Goal: Task Accomplishment & Management: Manage account settings

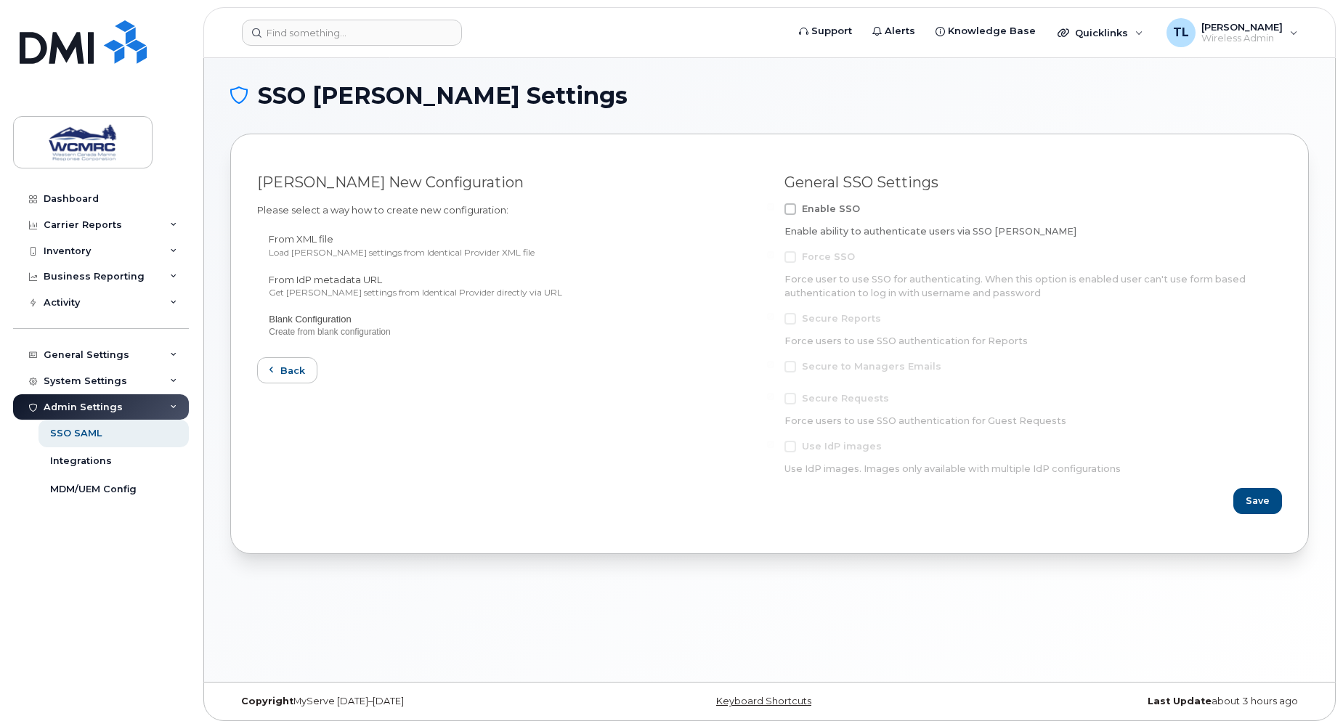
click at [791, 206] on span at bounding box center [790, 209] width 12 height 12
click at [774, 206] on input "Enable SSO" at bounding box center [770, 206] width 7 height 7
checkbox input "true"
click at [791, 257] on span at bounding box center [790, 257] width 12 height 12
click at [774, 257] on input "Force SSO" at bounding box center [770, 254] width 7 height 7
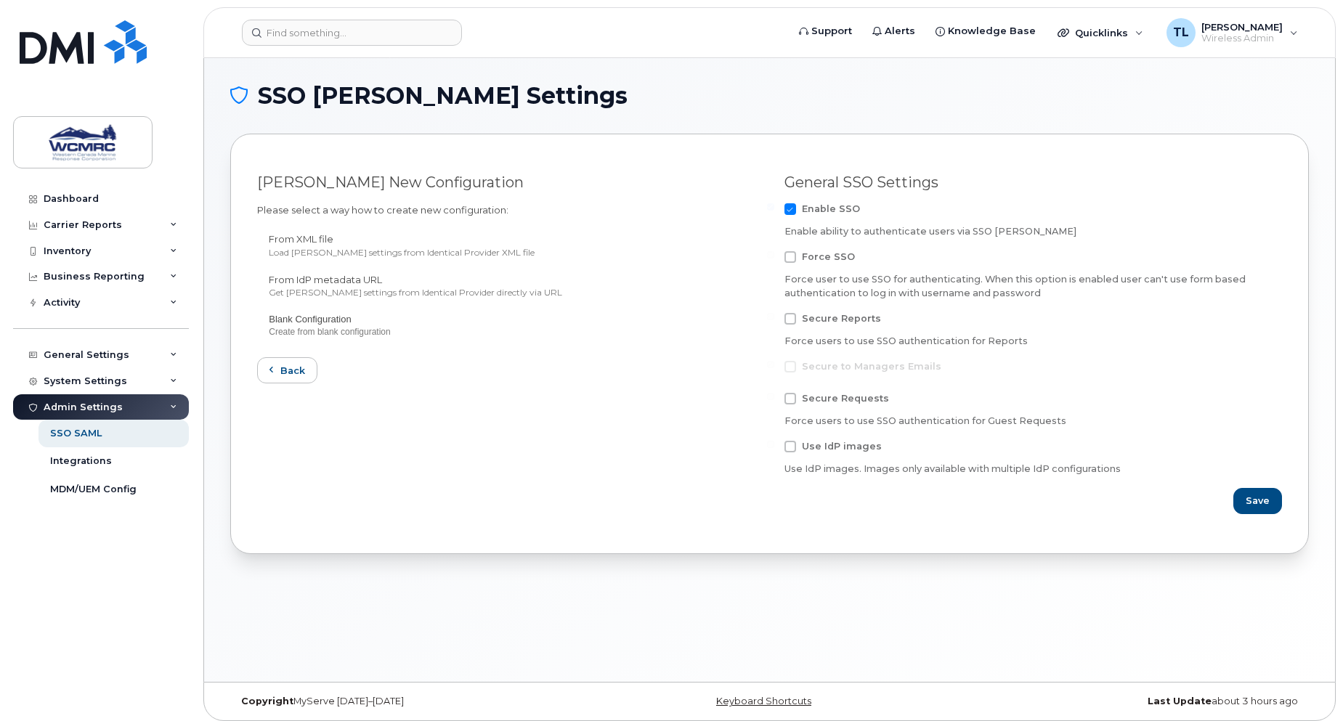
checkbox input "true"
click at [1266, 497] on span "Save" at bounding box center [1258, 501] width 24 height 14
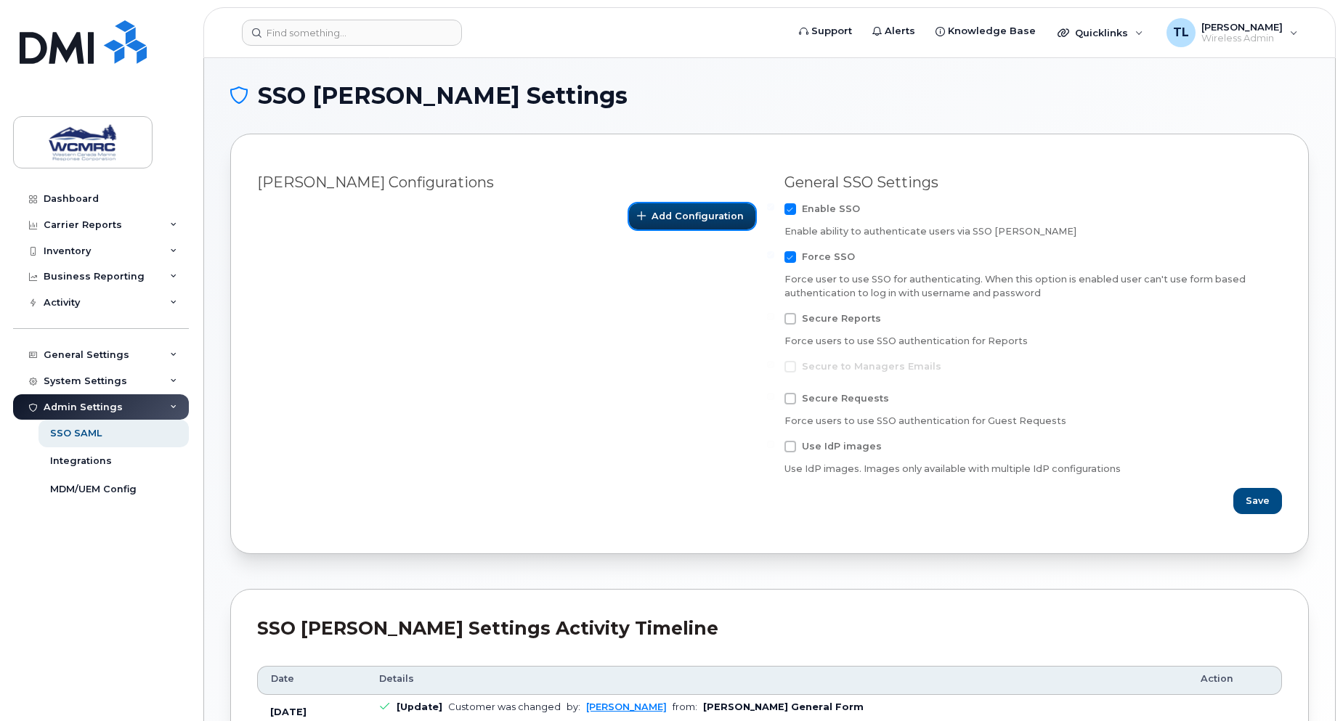
click at [689, 211] on span "Add Configuration" at bounding box center [697, 216] width 92 height 14
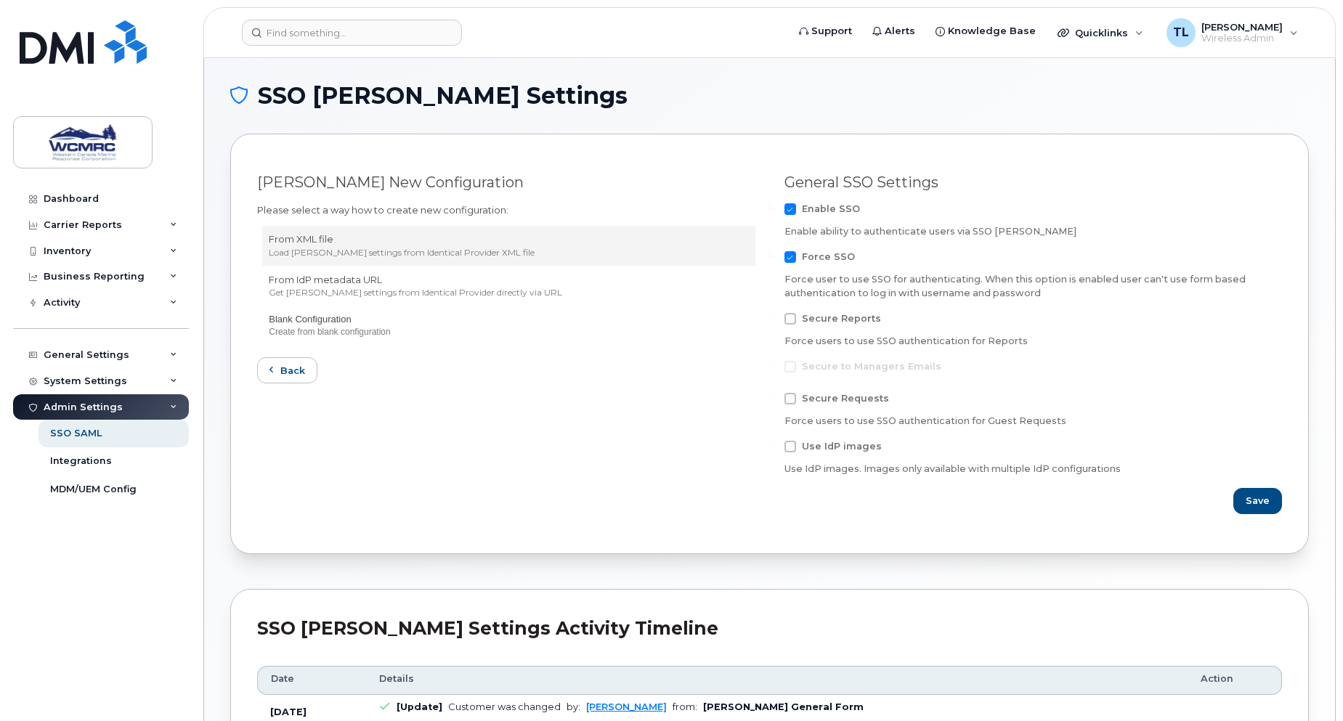
click at [332, 245] on p "From XML file" at bounding box center [508, 239] width 479 height 14
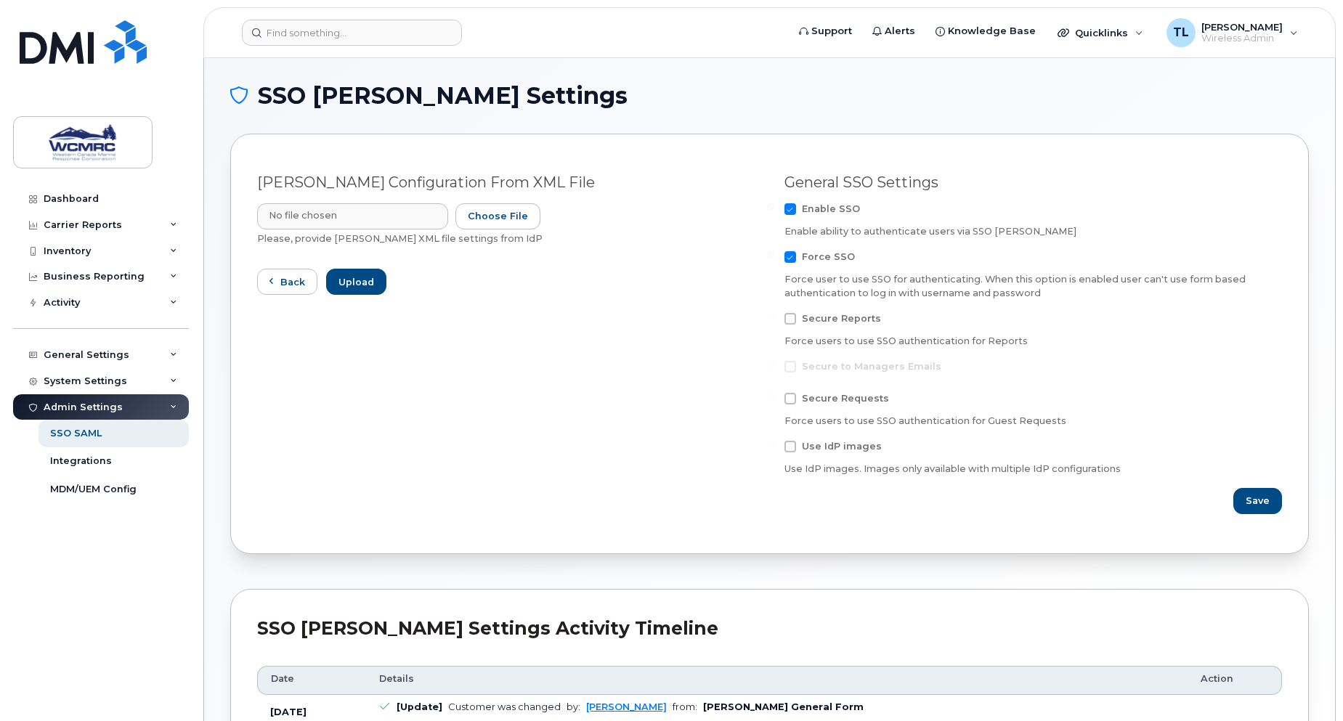
click at [346, 212] on input "Please, provide SAML XML file settings from IdP" at bounding box center [399, 216] width 285 height 26
click at [276, 280] on span "button" at bounding box center [271, 282] width 14 height 14
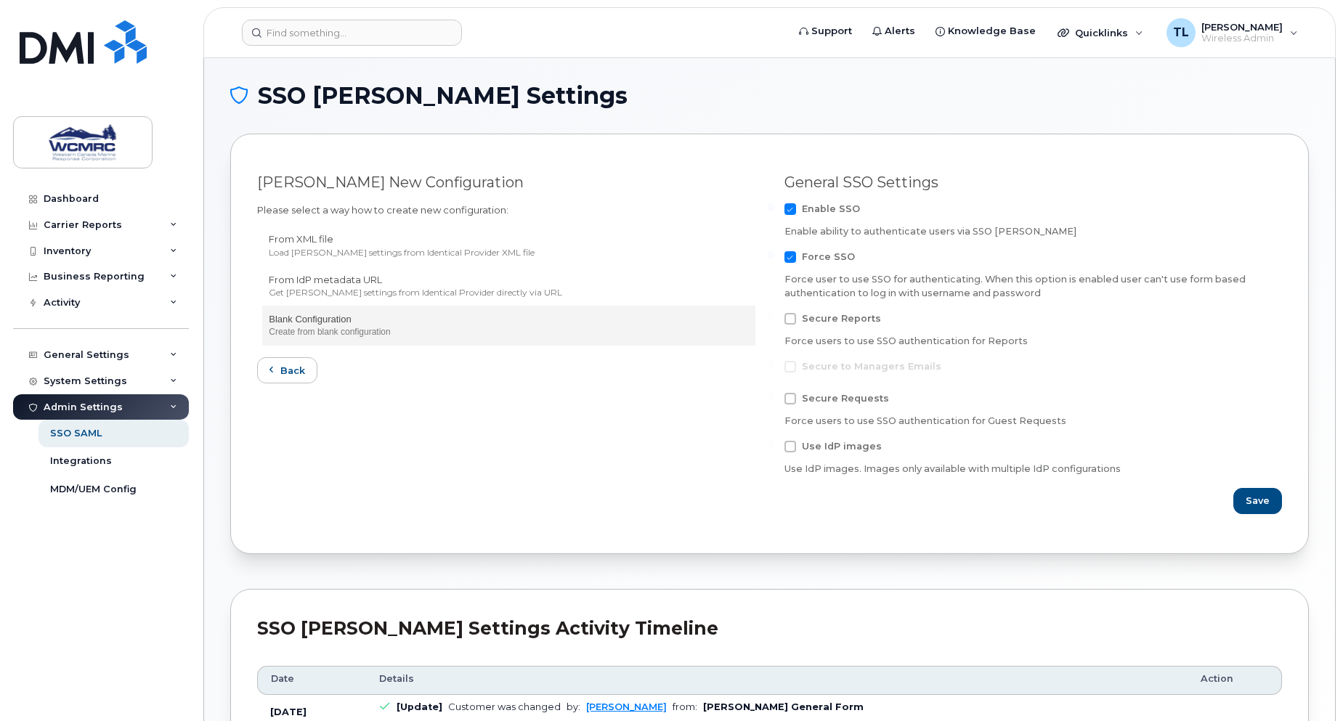
click at [349, 322] on p "Blank Configuration" at bounding box center [508, 320] width 479 height 14
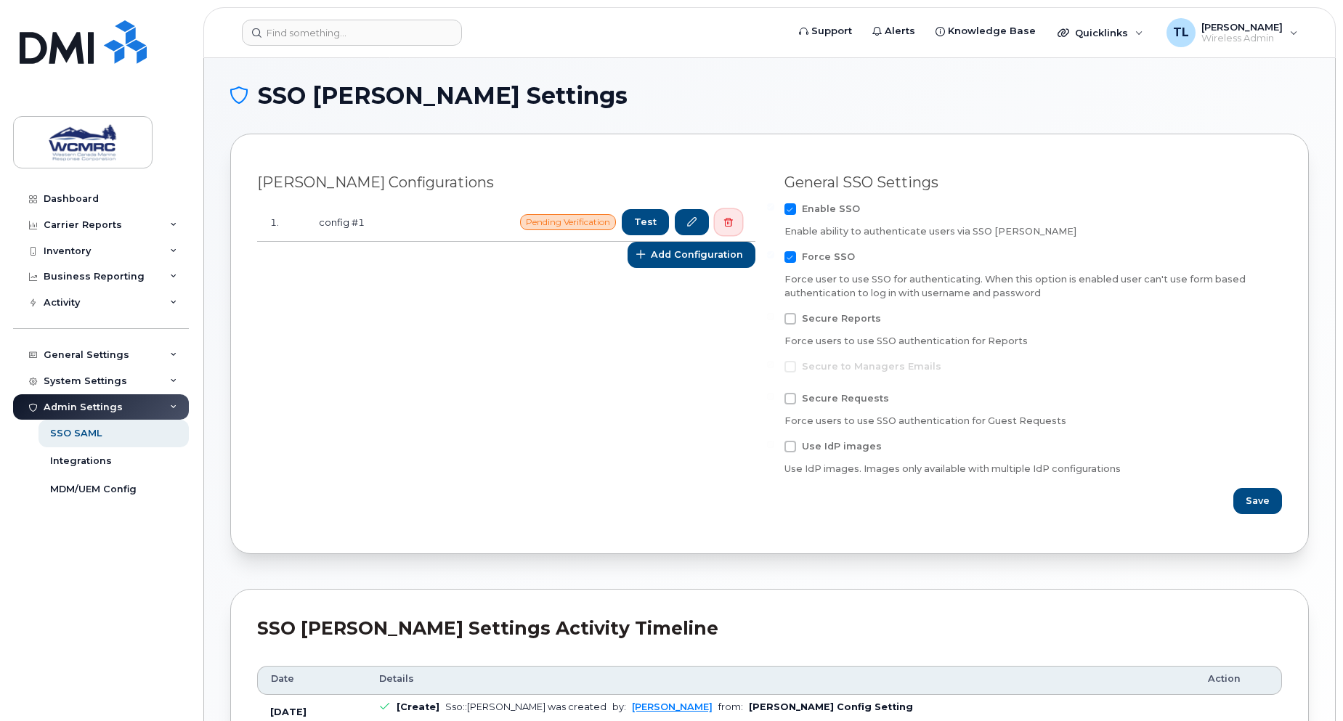
click at [724, 221] on icon "button" at bounding box center [728, 222] width 9 height 9
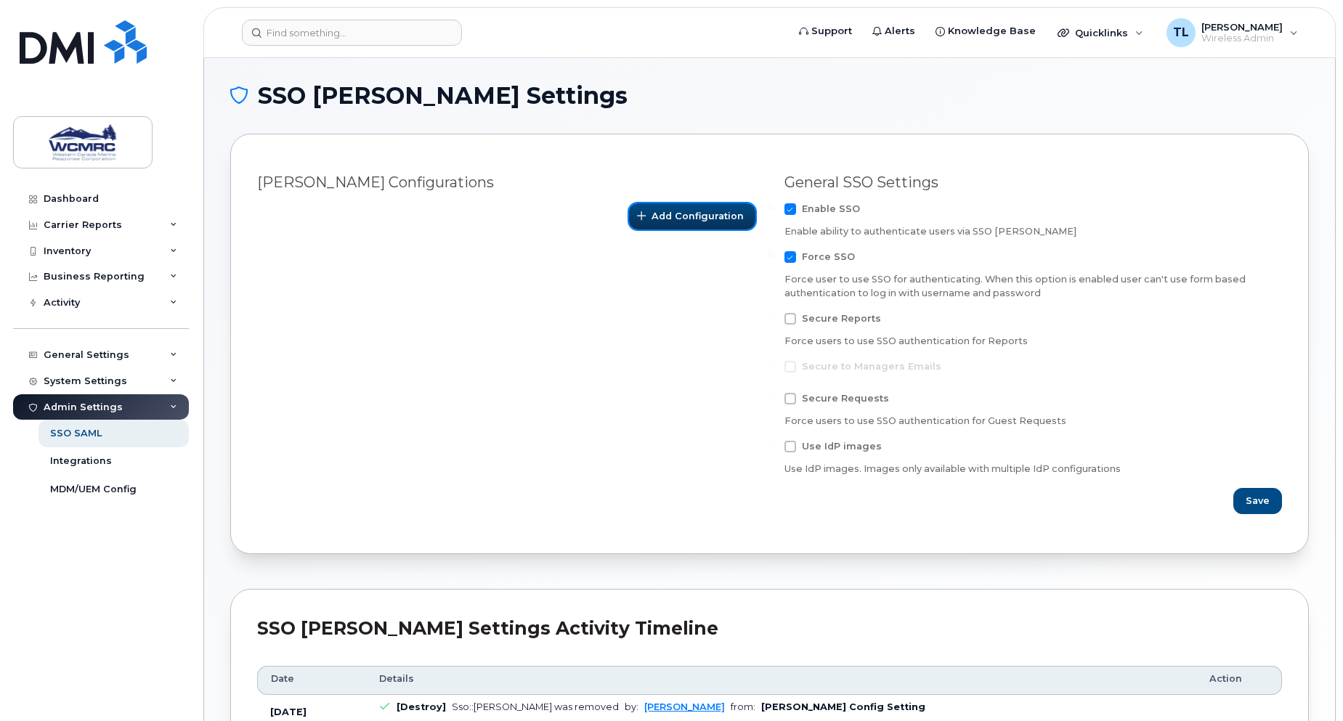
click at [678, 216] on span "Add Configuration" at bounding box center [697, 216] width 92 height 14
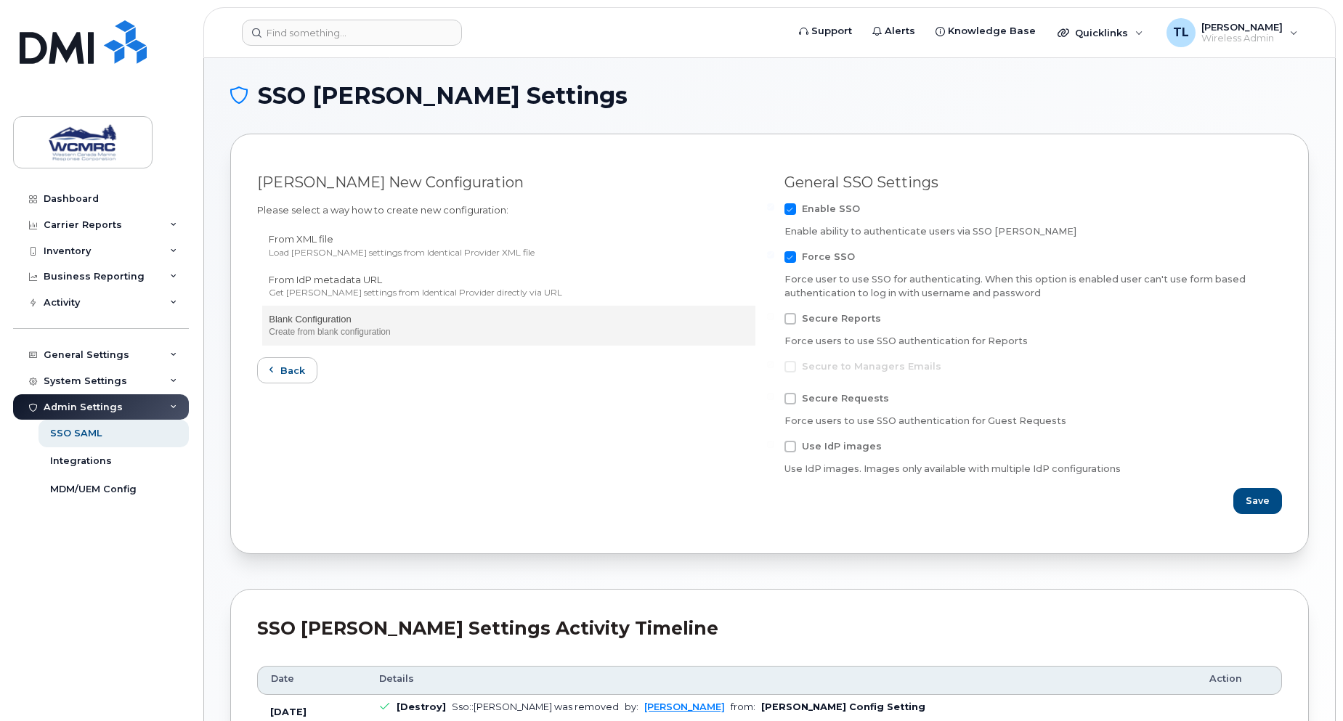
click at [381, 325] on p "Blank Configuration" at bounding box center [508, 320] width 479 height 14
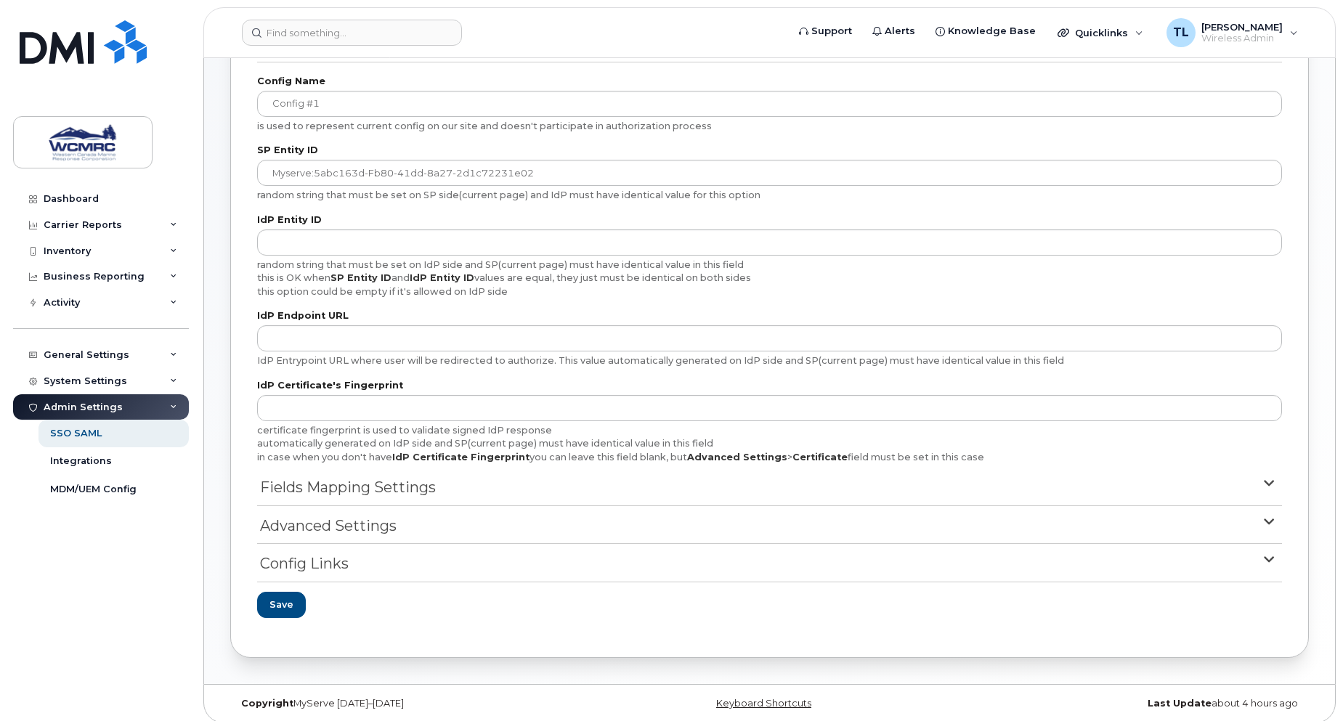
scroll to position [77, 0]
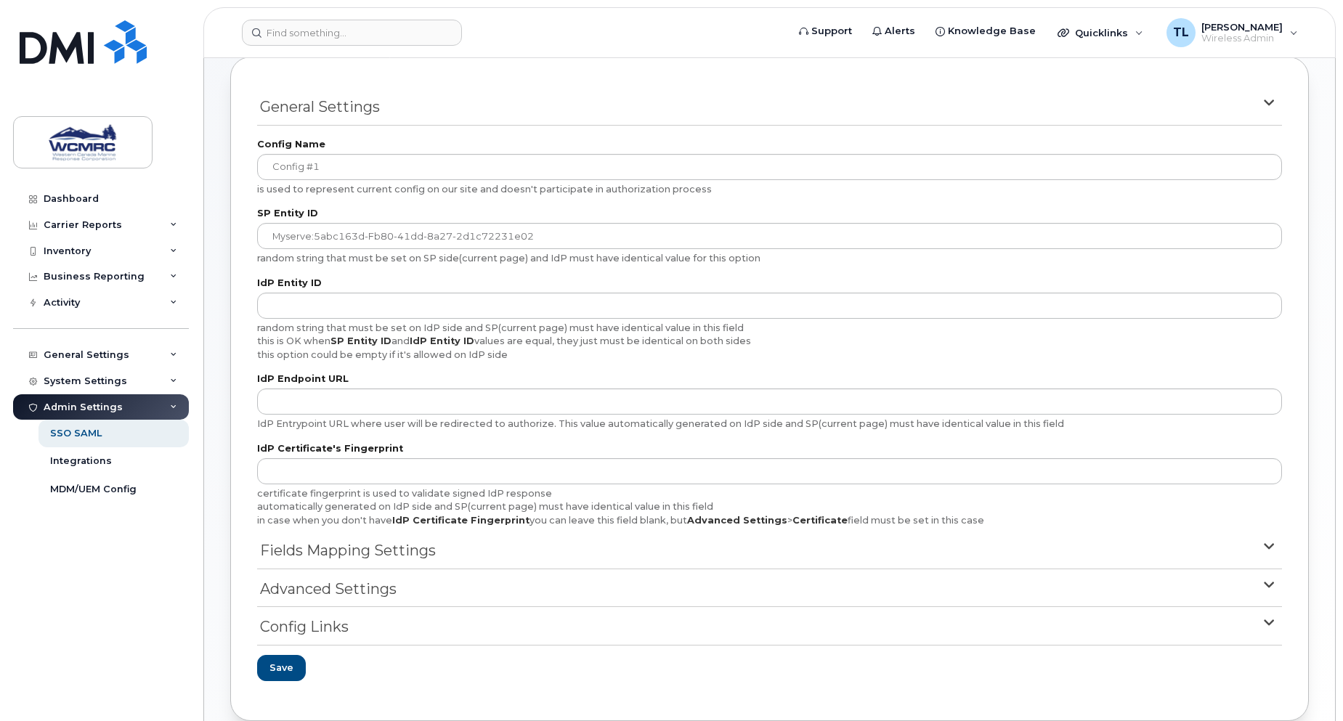
click at [422, 552] on span "Fields Mapping Settings" at bounding box center [348, 550] width 176 height 21
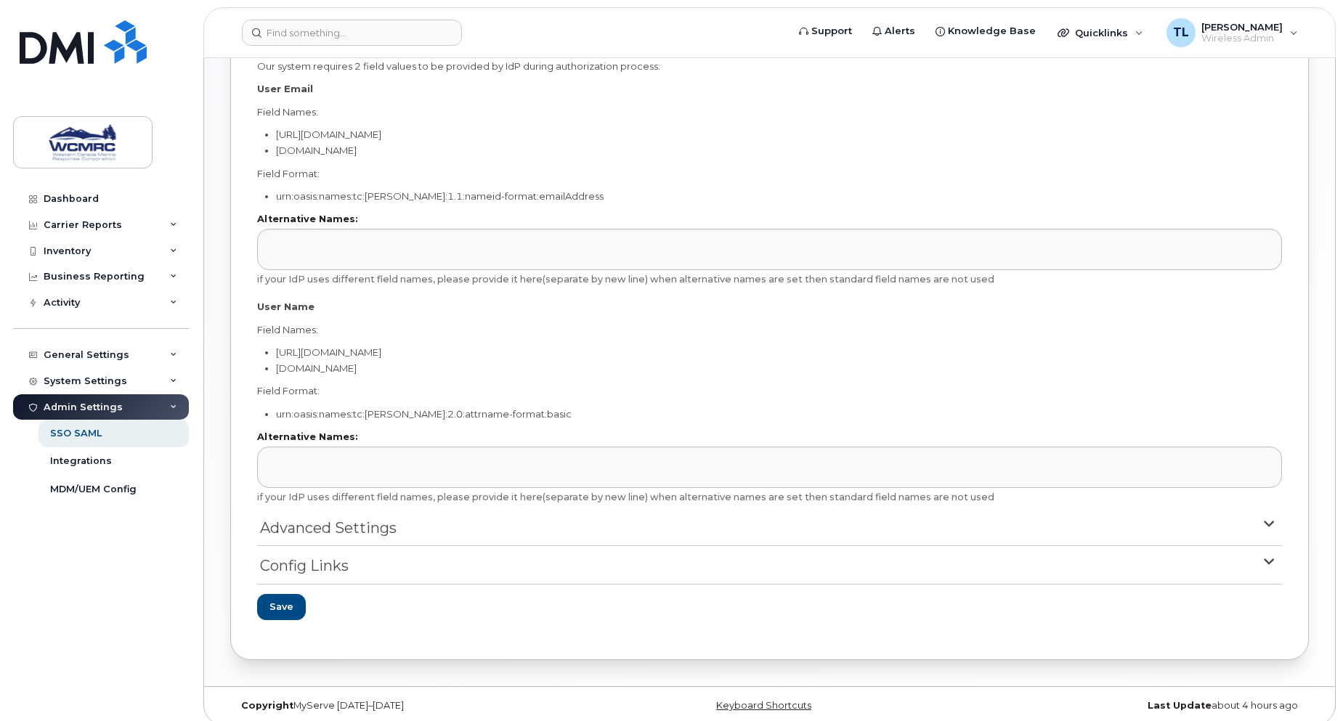
scroll to position [613, 0]
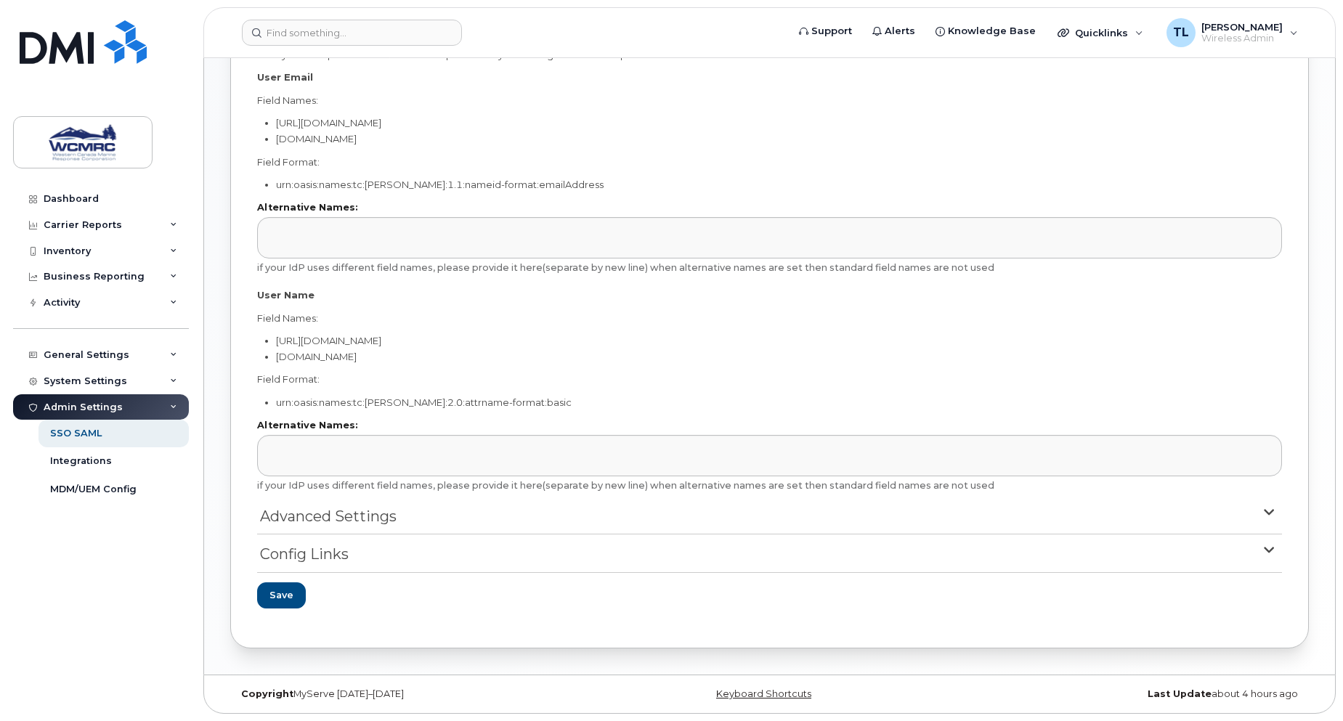
click at [349, 510] on span "Advanced Settings" at bounding box center [328, 516] width 137 height 21
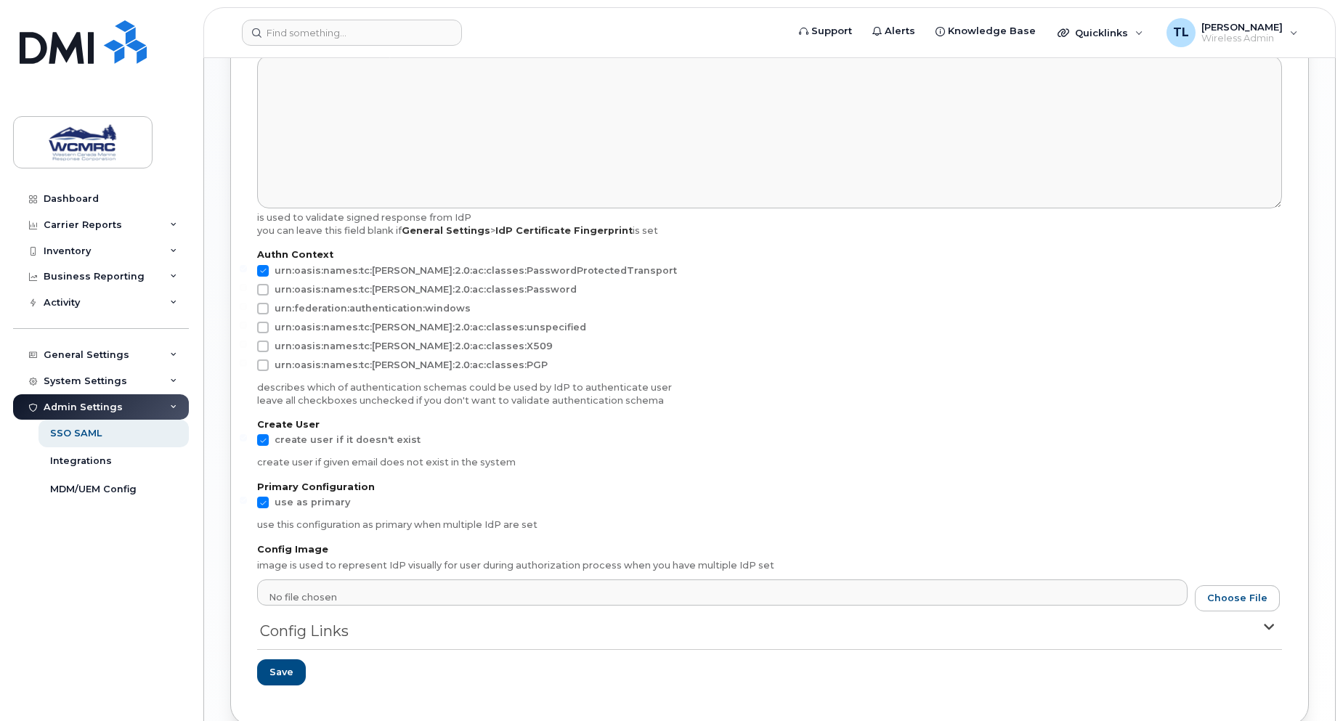
scroll to position [1227, 0]
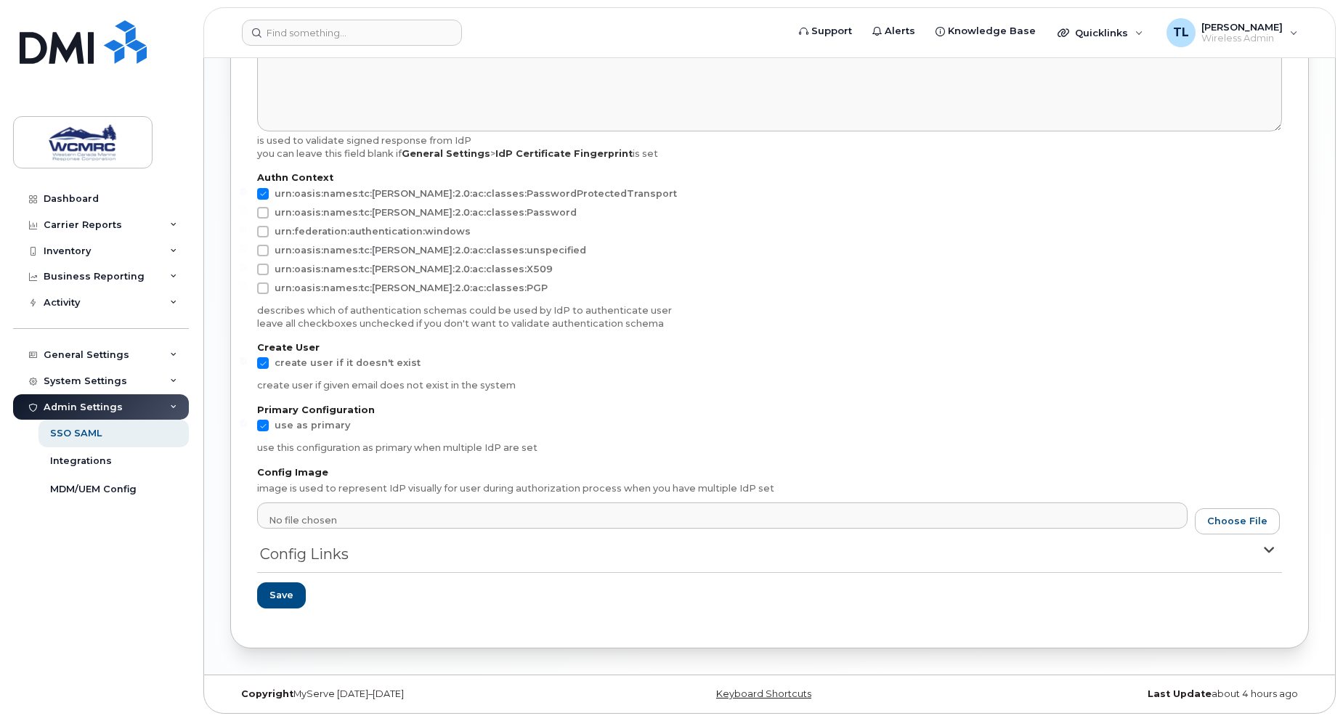
click at [318, 556] on span "Config Links" at bounding box center [304, 554] width 89 height 21
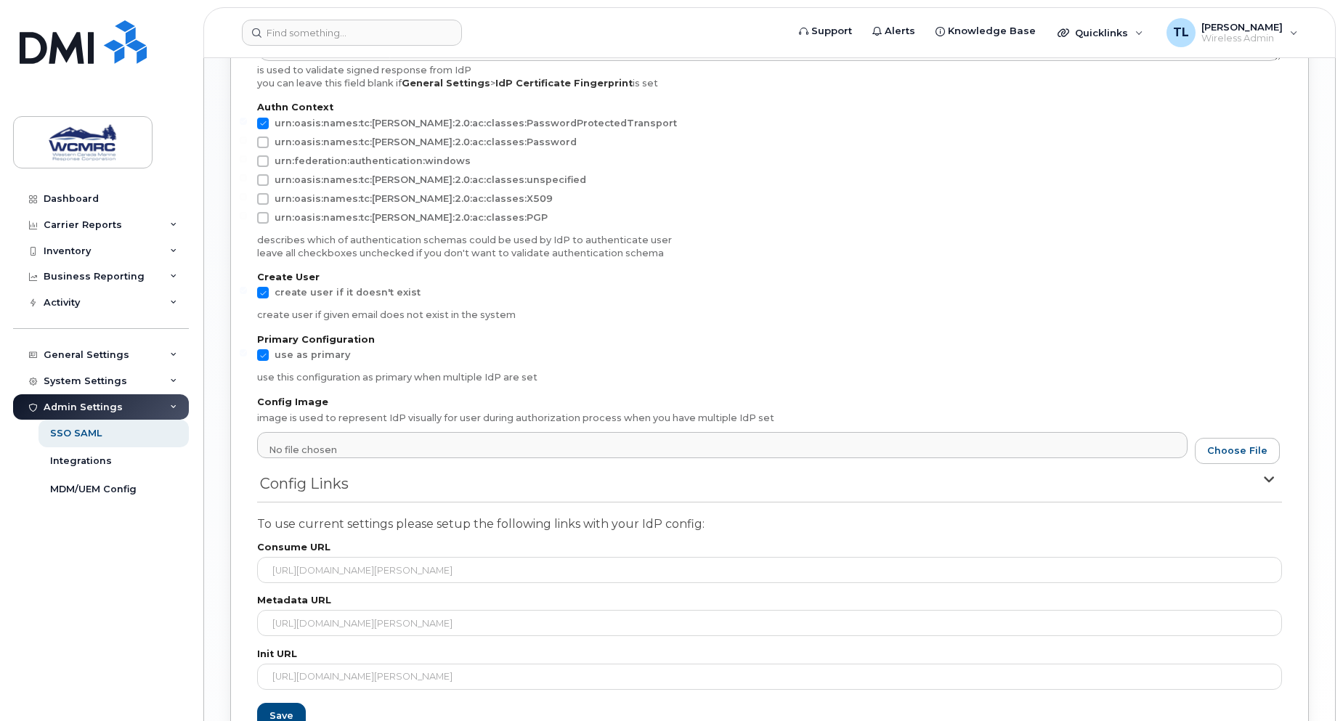
scroll to position [1307, 0]
